Goal: Transaction & Acquisition: Purchase product/service

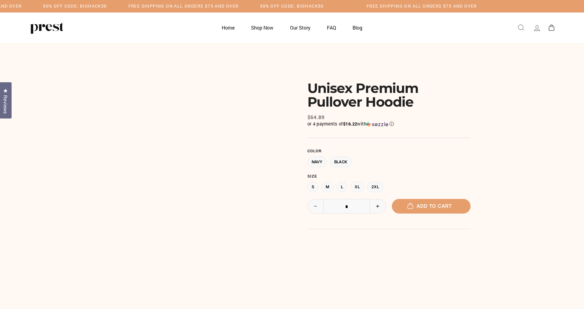
click at [431, 209] on span "Add to cart" at bounding box center [430, 206] width 41 height 6
